Goal: Information Seeking & Learning: Learn about a topic

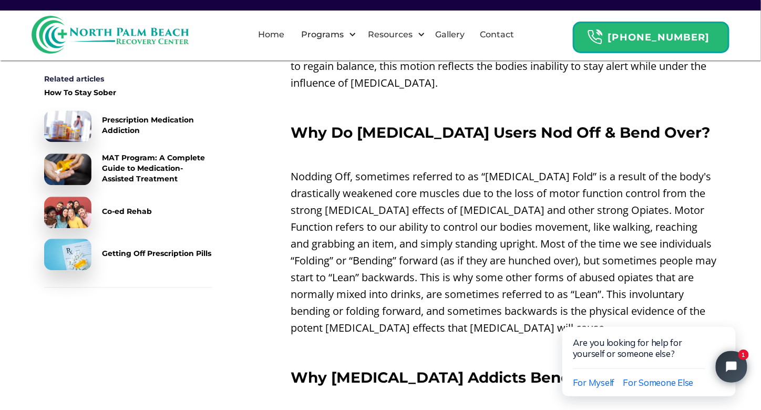
scroll to position [736, 0]
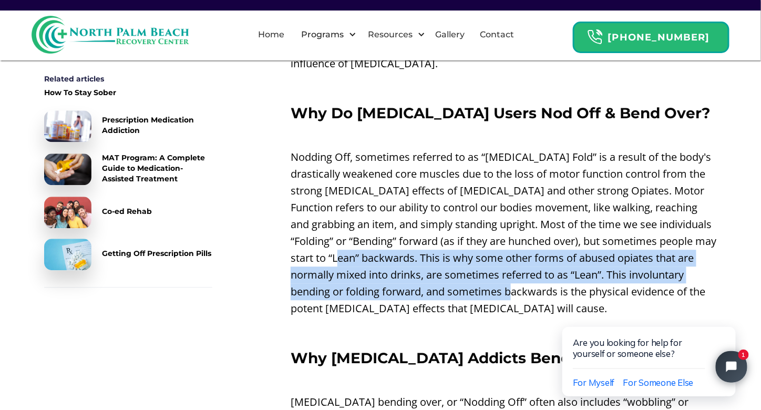
drag, startPoint x: 384, startPoint y: 241, endPoint x: 508, endPoint y: 262, distance: 126.4
click at [517, 266] on p "Nodding Off, sometimes referred to as “[MEDICAL_DATA] Fold” is a result of the …" at bounding box center [504, 233] width 426 height 168
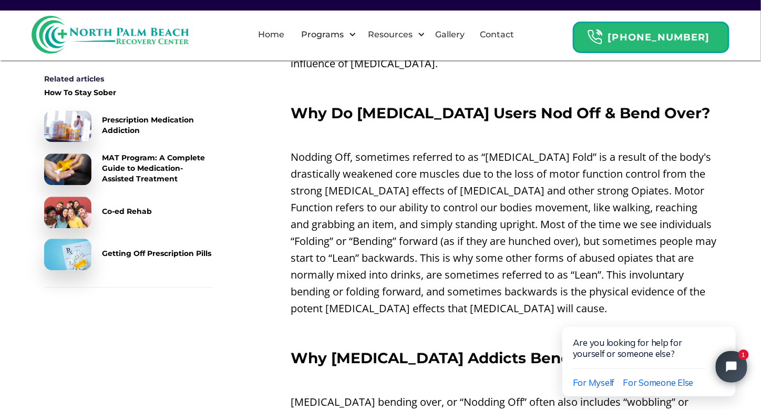
click at [467, 187] on p "Nodding Off, sometimes referred to as “[MEDICAL_DATA] Fold” is a result of the …" at bounding box center [504, 233] width 426 height 168
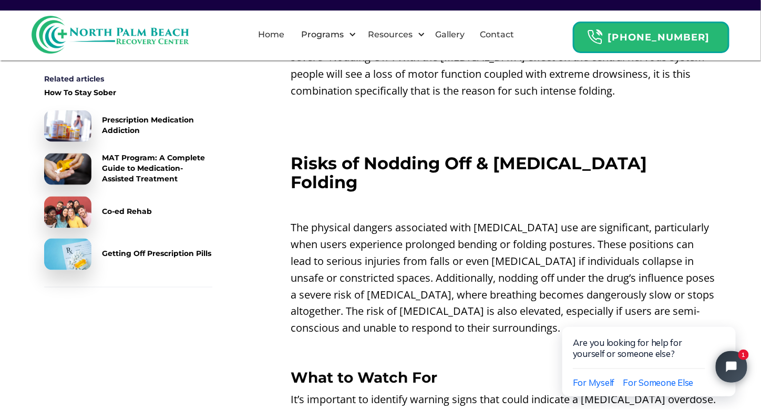
scroll to position [1788, 0]
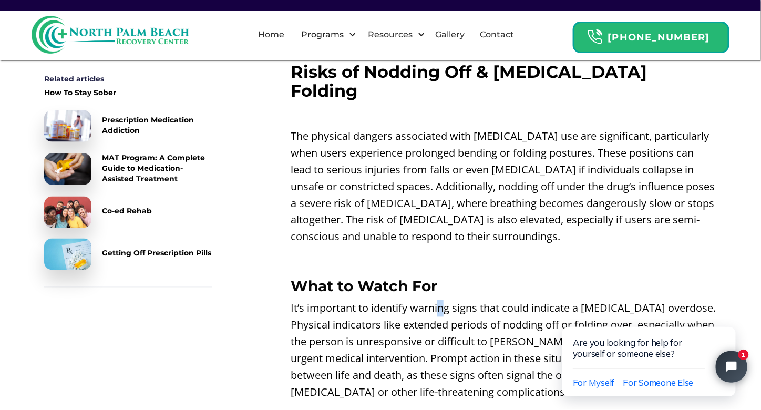
drag, startPoint x: 442, startPoint y: 253, endPoint x: 446, endPoint y: 258, distance: 6.3
click at [446, 300] on p "It’s important to identify warning signs that could indicate a [MEDICAL_DATA] o…" at bounding box center [504, 350] width 426 height 101
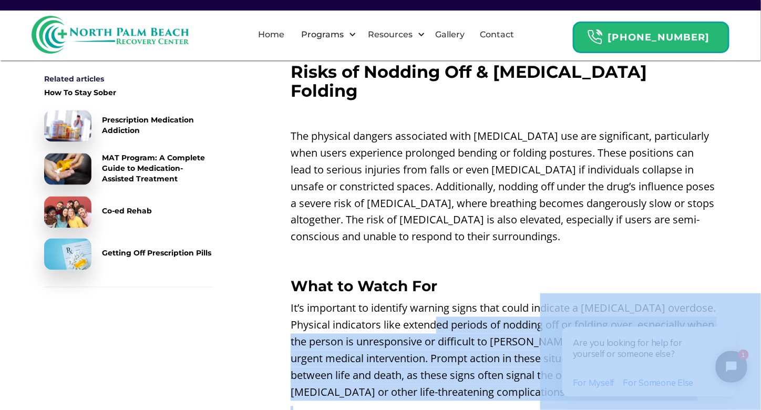
drag, startPoint x: 427, startPoint y: 267, endPoint x: 577, endPoint y: 268, distance: 149.8
click at [584, 300] on p "It’s important to identify warning signs that could indicate a [MEDICAL_DATA] o…" at bounding box center [504, 350] width 426 height 101
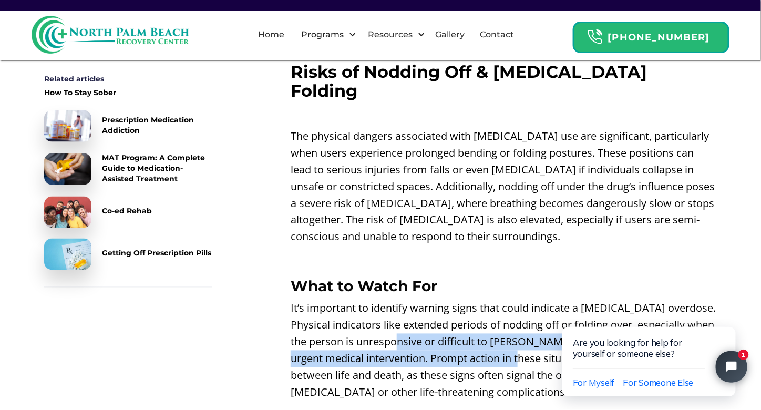
drag, startPoint x: 408, startPoint y: 283, endPoint x: 507, endPoint y: 294, distance: 99.4
click at [508, 300] on p "It’s important to identify warning signs that could indicate a [MEDICAL_DATA] o…" at bounding box center [504, 350] width 426 height 101
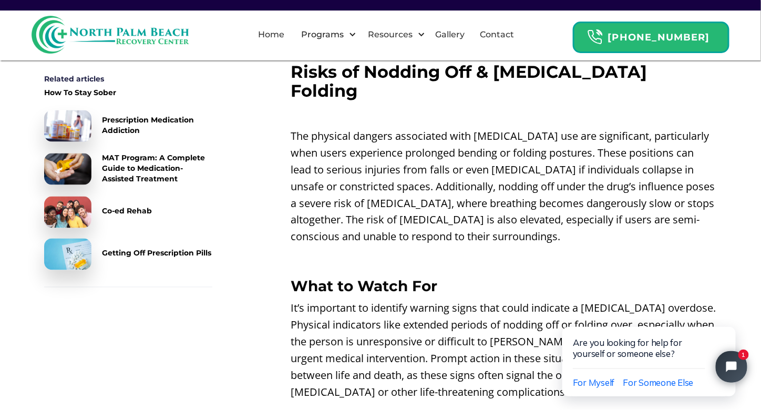
click at [519, 317] on p "It’s important to identify warning signs that could indicate a [MEDICAL_DATA] o…" at bounding box center [504, 350] width 426 height 101
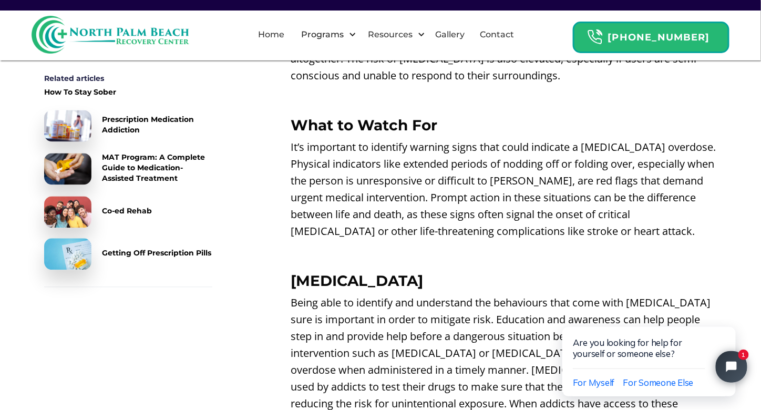
scroll to position [1893, 0]
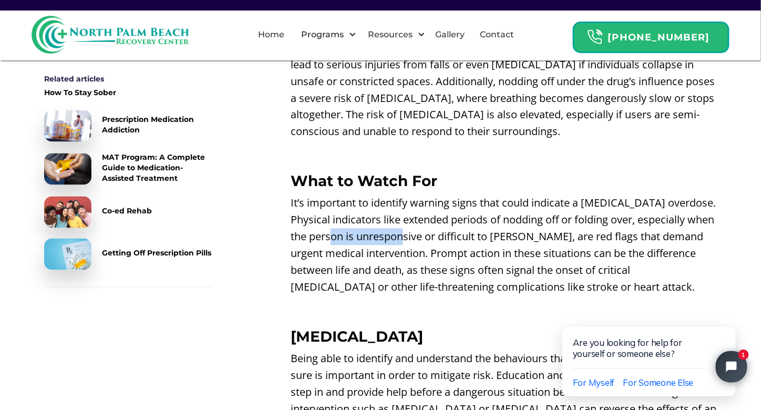
drag, startPoint x: 340, startPoint y: 187, endPoint x: 421, endPoint y: 196, distance: 81.9
click at [413, 195] on p "It’s important to identify warning signs that could indicate a [MEDICAL_DATA] o…" at bounding box center [504, 245] width 426 height 101
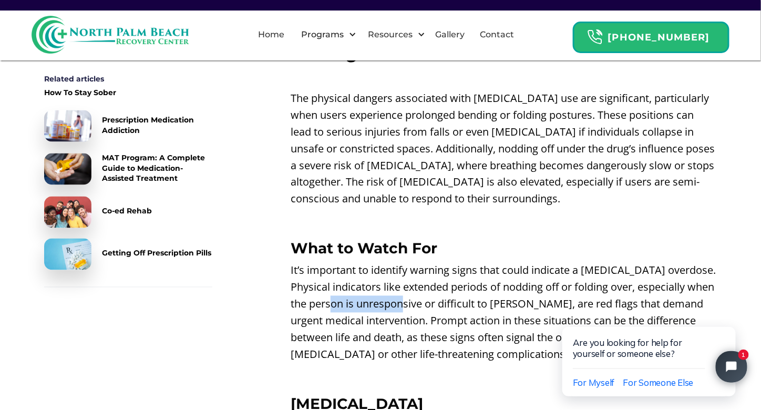
scroll to position [1840, 0]
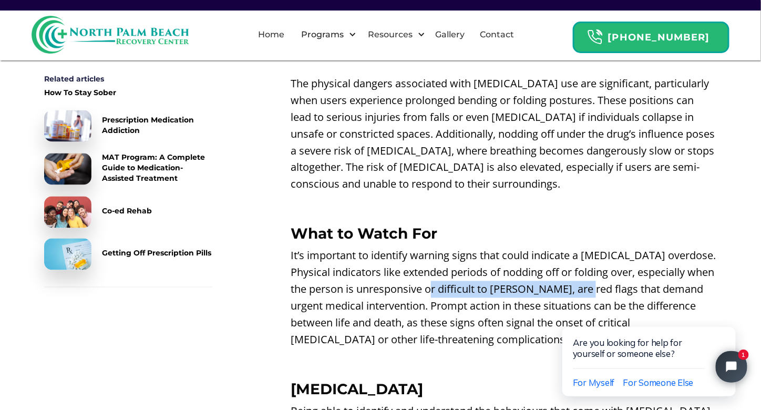
drag, startPoint x: 435, startPoint y: 240, endPoint x: 588, endPoint y: 243, distance: 153.0
click at [588, 248] on p "It’s important to identify warning signs that could indicate a [MEDICAL_DATA] o…" at bounding box center [504, 298] width 426 height 101
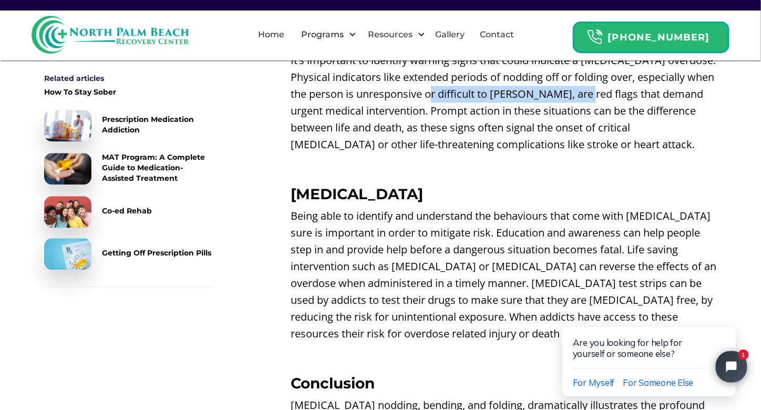
scroll to position [2050, 0]
